Goal: Transaction & Acquisition: Book appointment/travel/reservation

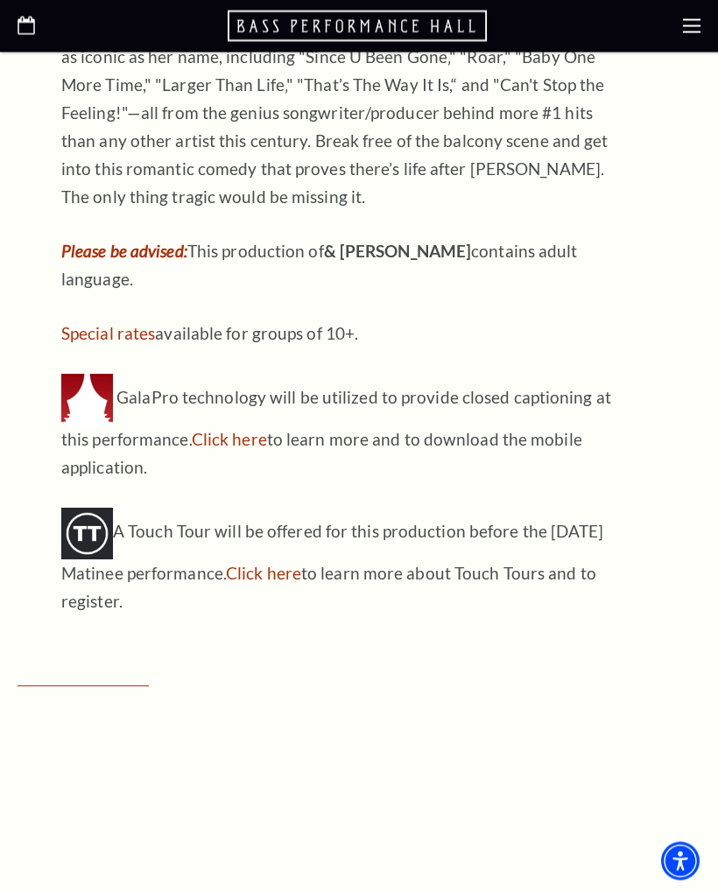
scroll to position [1722, 0]
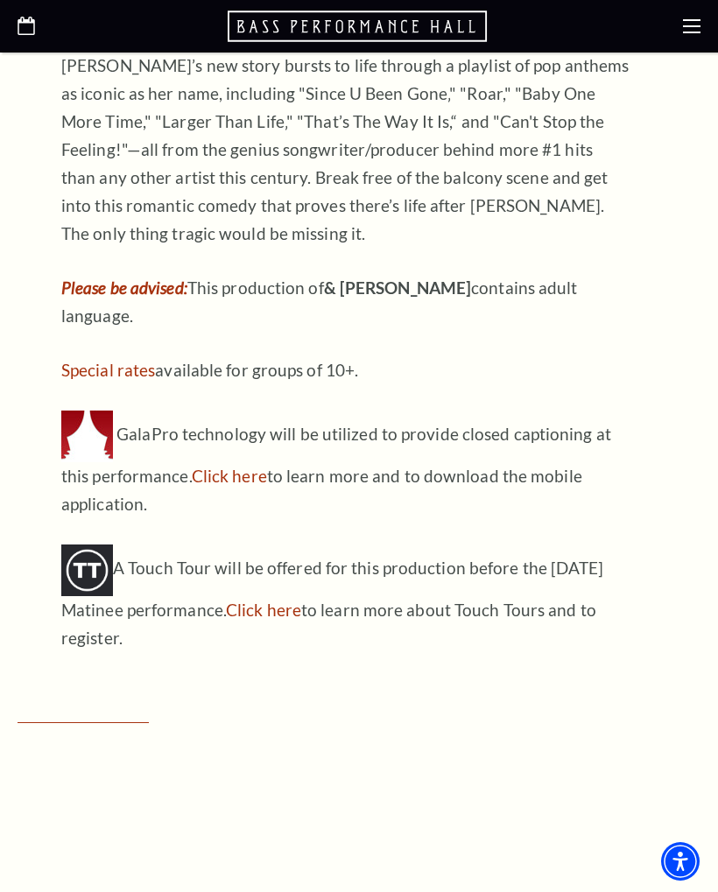
click at [693, 29] on icon at bounding box center [692, 27] width 18 height 18
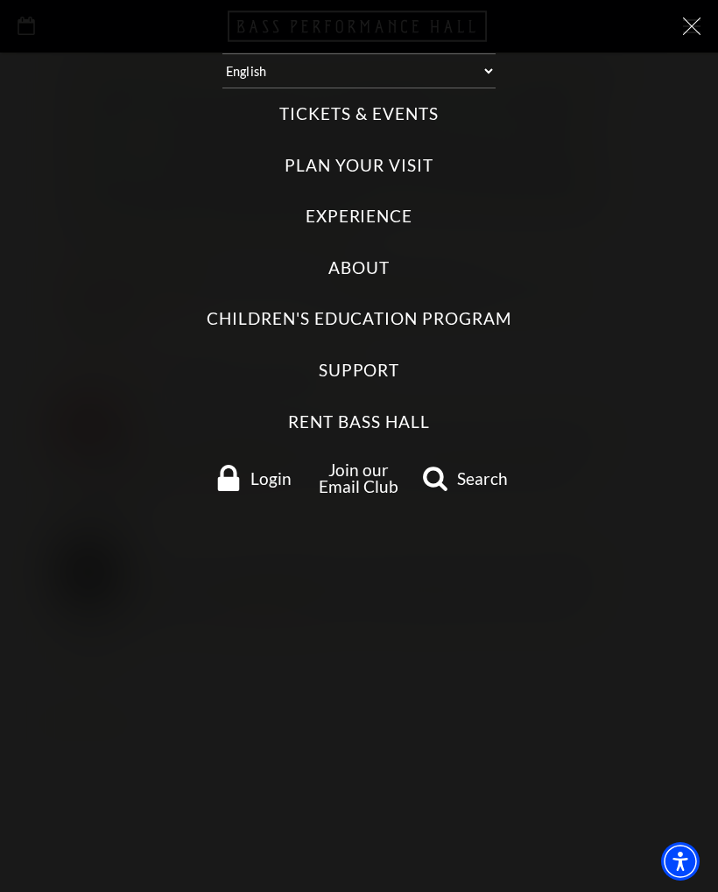
click at [364, 109] on label "Tickets & Events" at bounding box center [358, 114] width 158 height 24
click at [0, 0] on Events "Tickets & Events" at bounding box center [0, 0] width 0 height 0
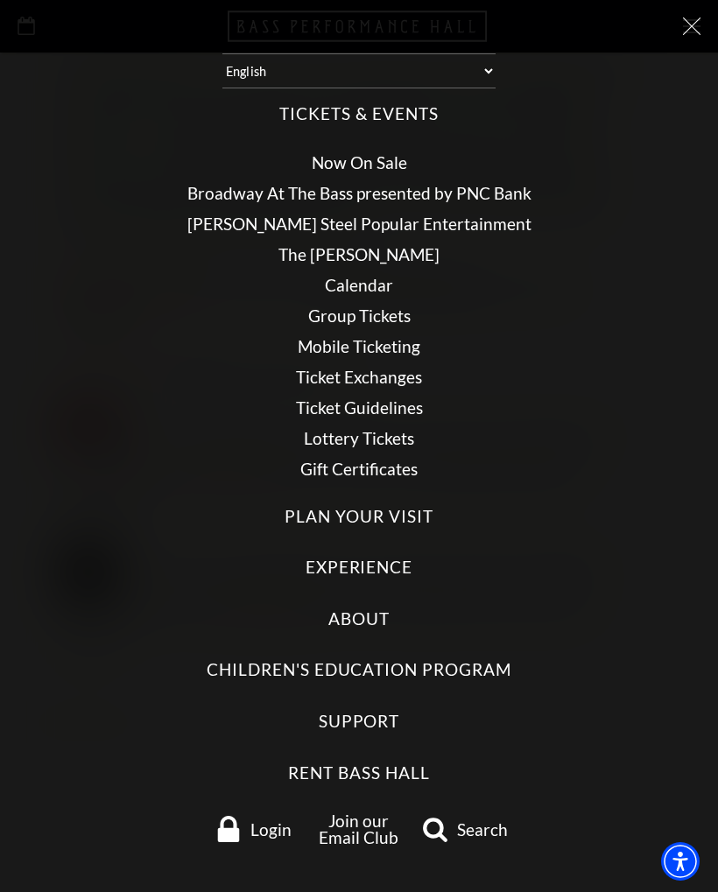
click at [391, 188] on link "Broadway At The Bass presented by PNC Bank" at bounding box center [359, 193] width 344 height 20
click at [438, 190] on link "Broadway At The Bass presented by PNC Bank" at bounding box center [359, 193] width 344 height 20
click at [230, 190] on link "Broadway At The Bass presented by PNC Bank" at bounding box center [359, 193] width 344 height 20
click at [213, 183] on link "Broadway At The Bass presented by PNC Bank" at bounding box center [359, 193] width 344 height 20
click at [207, 190] on link "Broadway At The Bass presented by PNC Bank" at bounding box center [359, 193] width 344 height 20
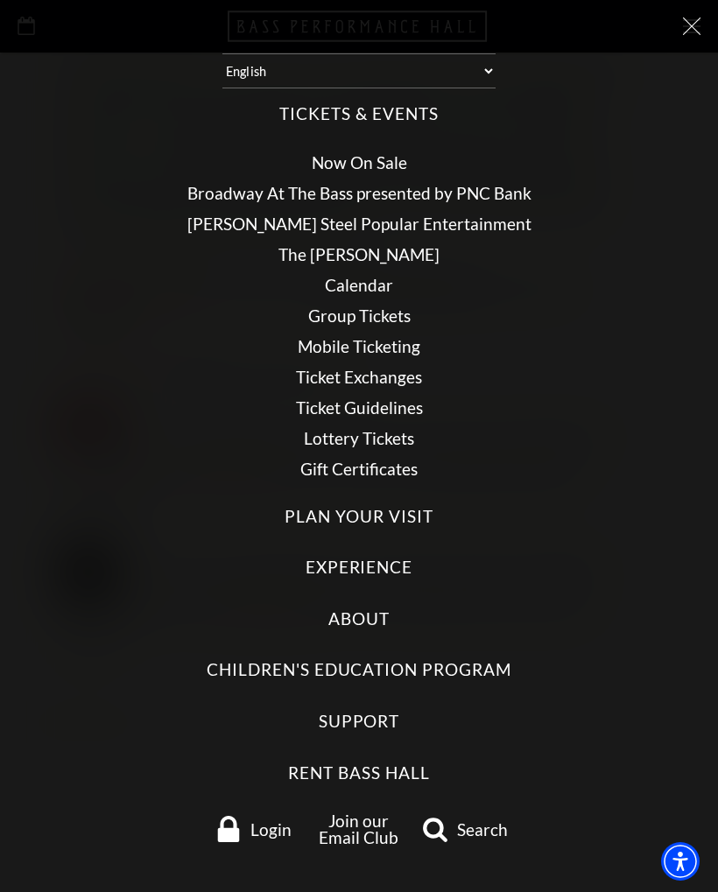
click at [359, 276] on link "Calendar" at bounding box center [359, 285] width 68 height 20
click at [359, 281] on link "Calendar" at bounding box center [359, 285] width 68 height 20
click at [362, 275] on link "Calendar" at bounding box center [359, 285] width 68 height 20
click at [365, 279] on link "Calendar" at bounding box center [359, 285] width 68 height 20
click at [367, 186] on link "Broadway At The Bass presented by PNC Bank" at bounding box center [359, 193] width 344 height 20
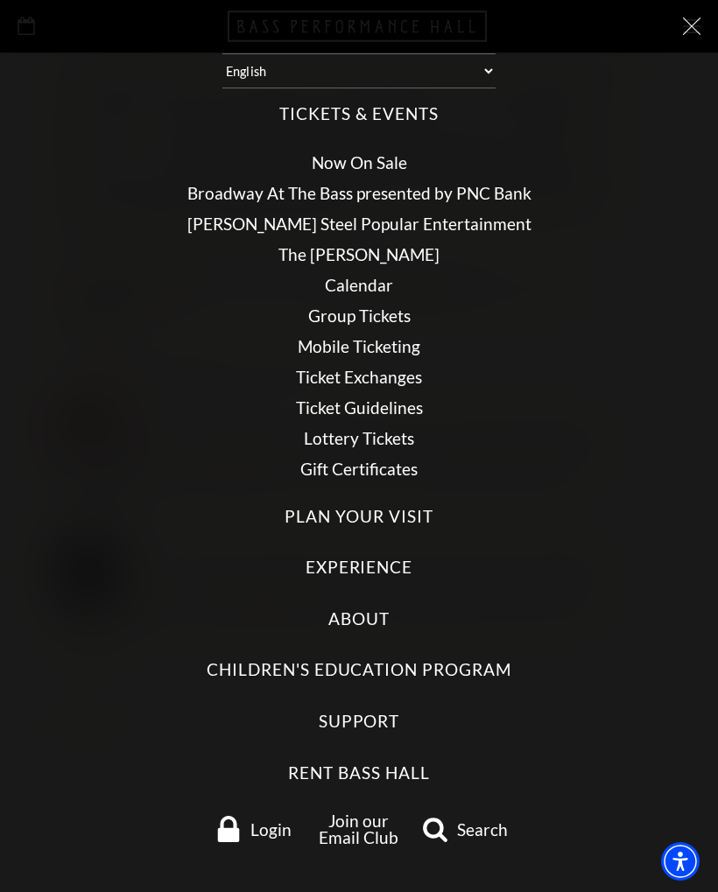
click at [683, 31] on icon at bounding box center [692, 27] width 18 height 18
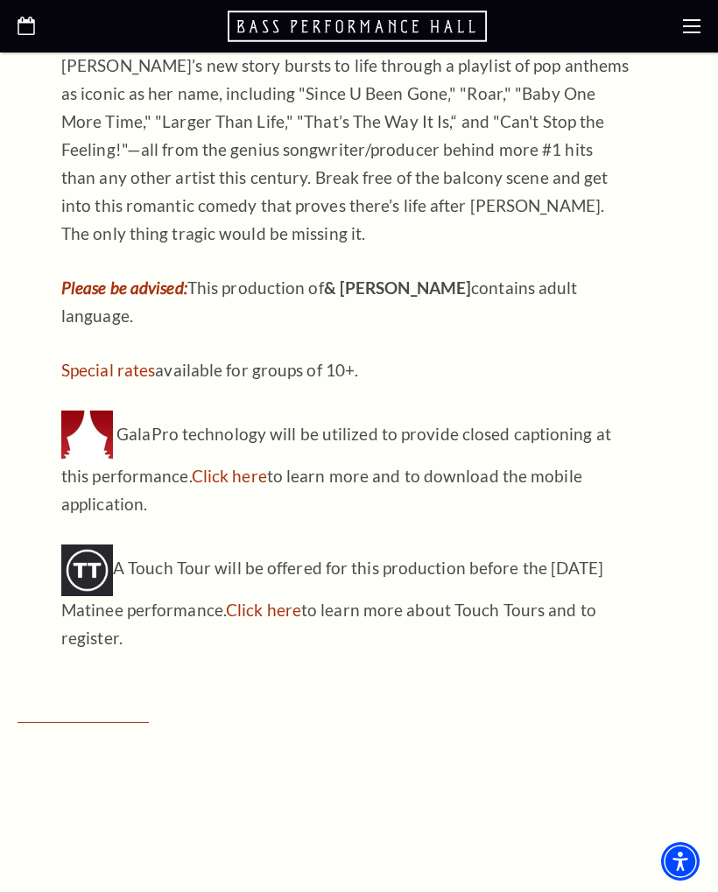
click at [684, 31] on icon at bounding box center [692, 27] width 18 height 18
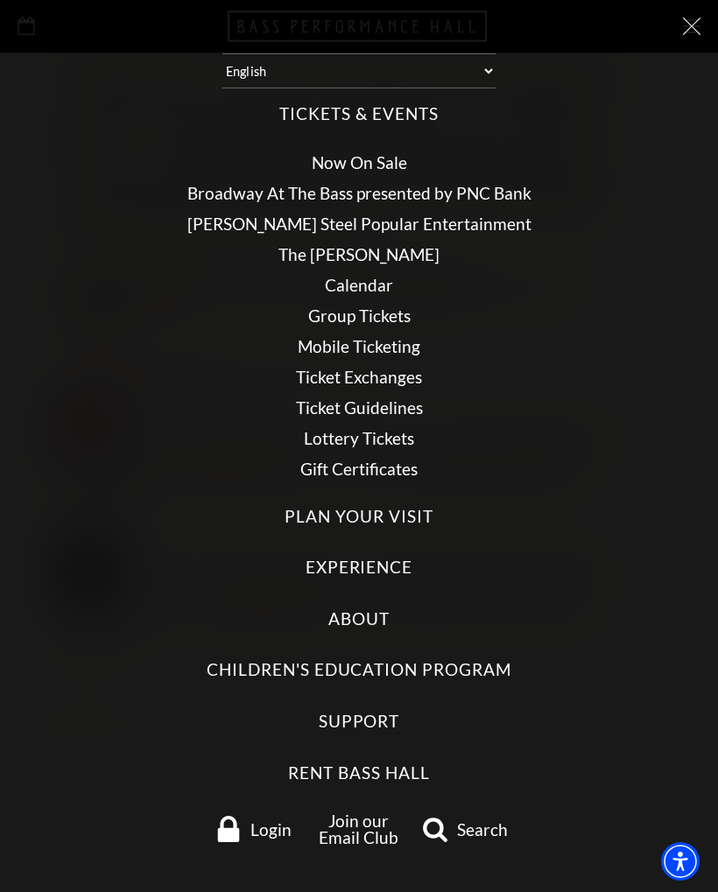
click at [683, 41] on div at bounding box center [359, 26] width 718 height 53
click at [681, 46] on div at bounding box center [359, 26] width 718 height 53
click at [682, 39] on div at bounding box center [359, 26] width 718 height 53
click at [691, 46] on div at bounding box center [359, 26] width 718 height 53
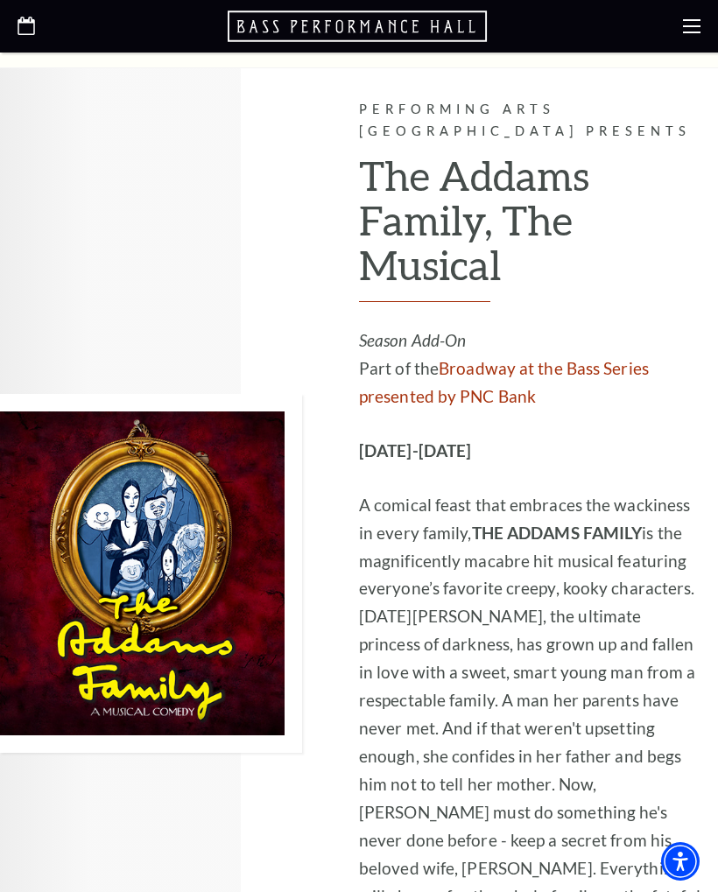
scroll to position [2748, 0]
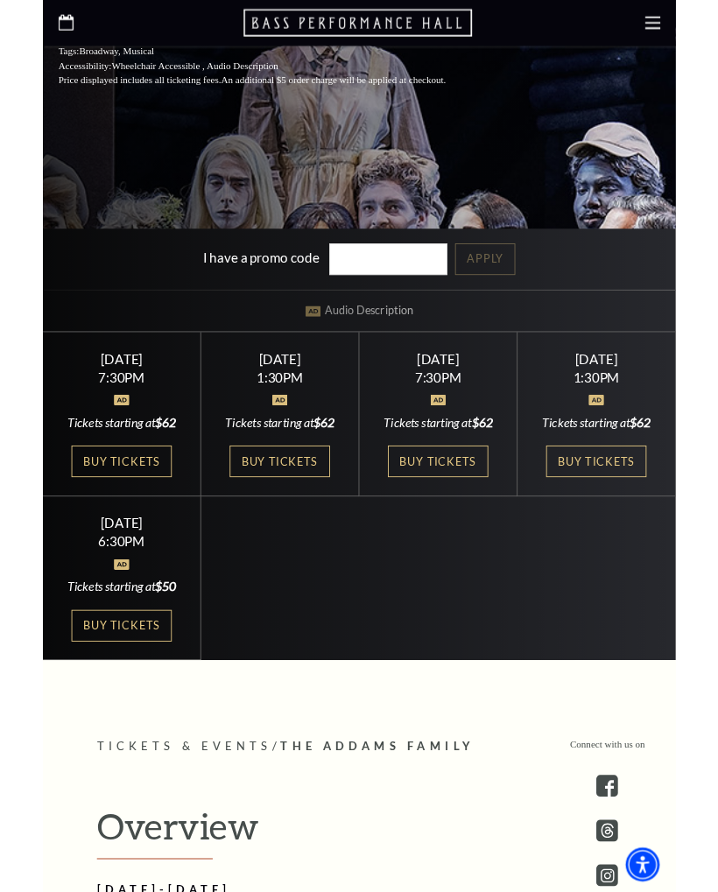
scroll to position [652, 0]
